Goal: Feedback & Contribution: Leave review/rating

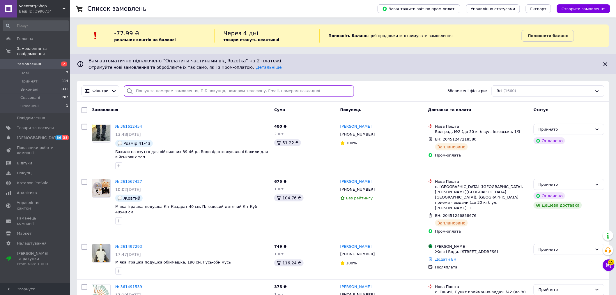
click at [197, 91] on input "search" at bounding box center [239, 90] width 230 height 11
paste input "[PHONE_NUMBER]"
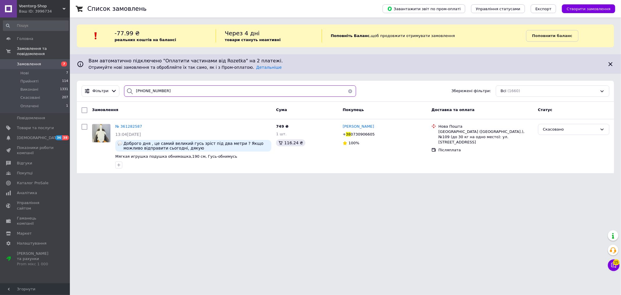
type input "[PHONE_NUMBER]"
click at [349, 127] on span "[PERSON_NAME]" at bounding box center [358, 126] width 31 height 4
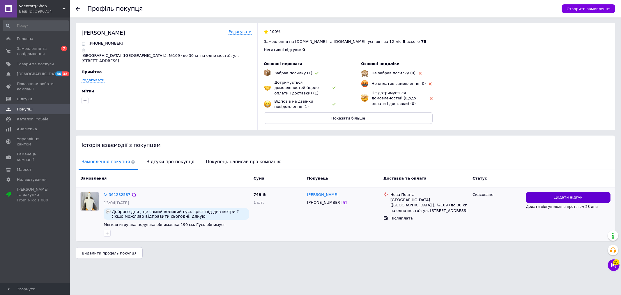
click at [554, 199] on button "Додати відгук" at bounding box center [568, 197] width 84 height 11
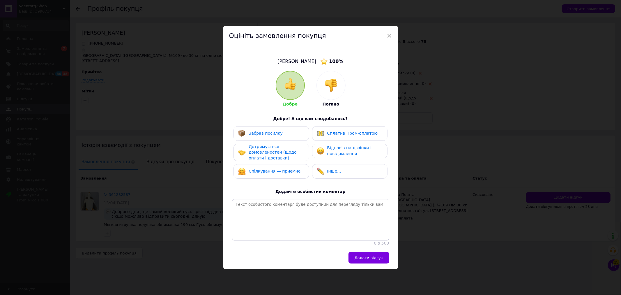
click at [334, 89] on div at bounding box center [331, 85] width 29 height 29
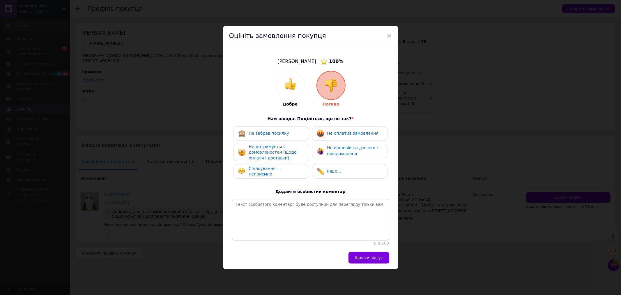
drag, startPoint x: 291, startPoint y: 130, endPoint x: 286, endPoint y: 149, distance: 20.4
click at [291, 130] on div "Не забрав посилку" at bounding box center [271, 134] width 66 height 8
click at [286, 149] on span "Не дотримується домовленостей (щодо оплати і доставки)" at bounding box center [273, 152] width 48 height 16
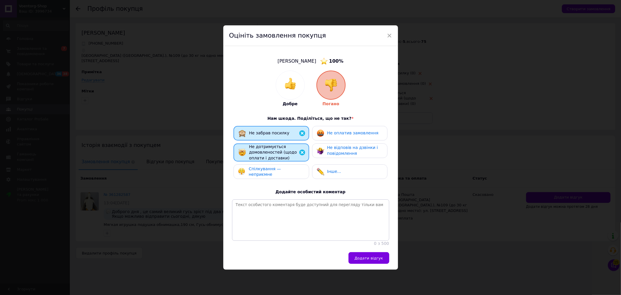
click at [281, 170] on span "Спілкування — неприємне" at bounding box center [265, 171] width 32 height 10
click at [325, 147] on div "Не відповів на дзвінки і повідомлення" at bounding box center [350, 150] width 66 height 11
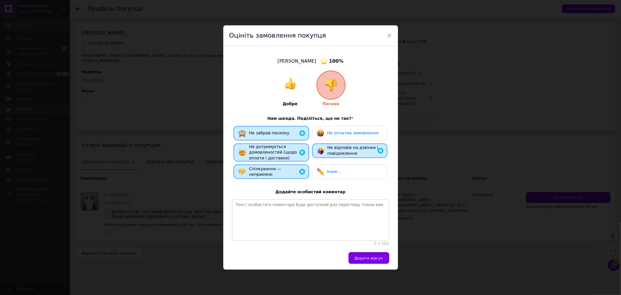
click at [327, 131] on span "Не оплатив замовлення" at bounding box center [352, 133] width 51 height 5
click at [366, 257] on button "Додати відгук" at bounding box center [369, 258] width 41 height 12
